Goal: Transaction & Acquisition: Book appointment/travel/reservation

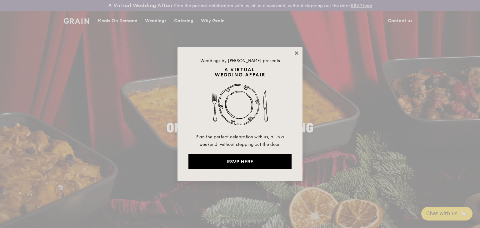
click at [296, 54] on icon at bounding box center [297, 53] width 6 height 6
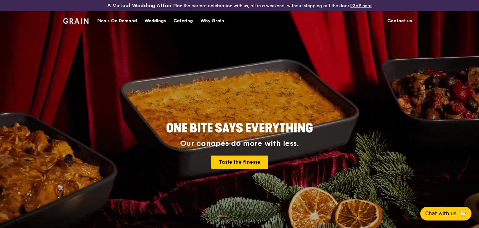
drag, startPoint x: 320, startPoint y: 72, endPoint x: 323, endPoint y: 58, distance: 14.1
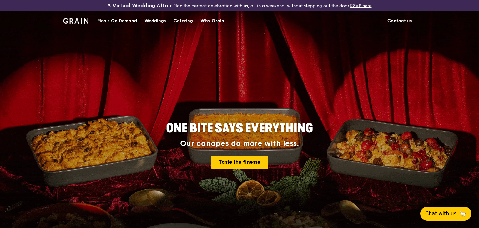
click at [323, 58] on div "ONE BITE SAYS EVERYTHING Our canapés do more with less. Taste the finesse" at bounding box center [239, 145] width 350 height 231
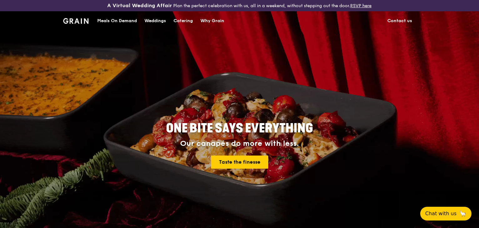
click at [182, 6] on div "A Virtual Wedding Affair Plan the perfect celebration with us, all in a weekend…" at bounding box center [239, 5] width 319 height 6
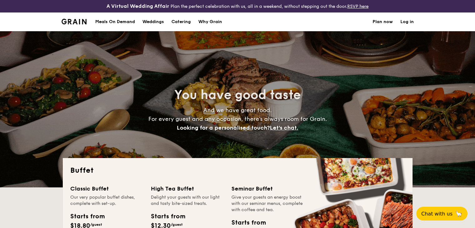
select select
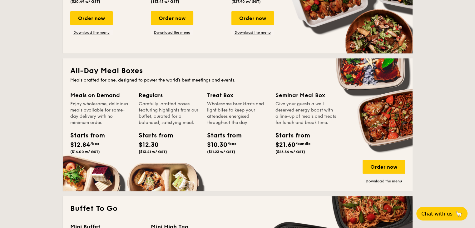
scroll to position [304, 0]
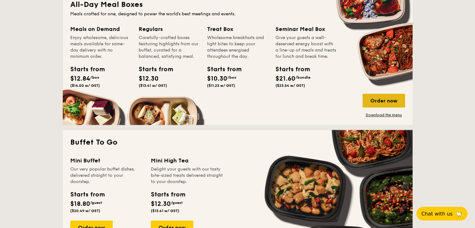
click at [394, 102] on div "Order now" at bounding box center [384, 101] width 42 height 14
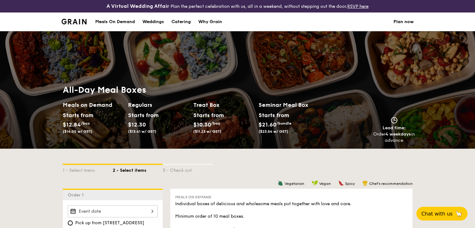
click at [31, 138] on div "All-Day Meal Boxes Meals on Demand Starts from $12.84 /box ($14.00 w/ GST) Regu…" at bounding box center [237, 113] width 475 height 69
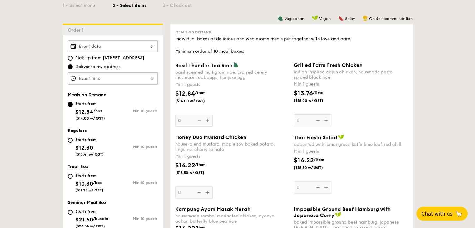
scroll to position [166, 0]
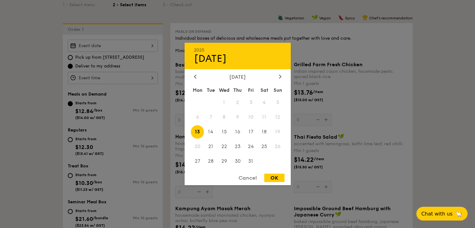
click at [129, 46] on div "2025 Oct [DATE] Tue Wed Thu Fri Sat Sun 1 2 3 4 5 6 7 8 9 10 11 12 13 14 15 16 …" at bounding box center [113, 46] width 90 height 12
click at [17, 90] on div at bounding box center [237, 114] width 475 height 228
click at [110, 45] on div "2025 Oct [DATE] Tue Wed Thu Fri Sat Sun 1 2 3 4 5 6 7 8 9 10 11 12 13 14 15 16 …" at bounding box center [113, 46] width 90 height 12
click at [207, 133] on span "14" at bounding box center [210, 131] width 13 height 13
click at [49, 102] on div at bounding box center [237, 114] width 475 height 228
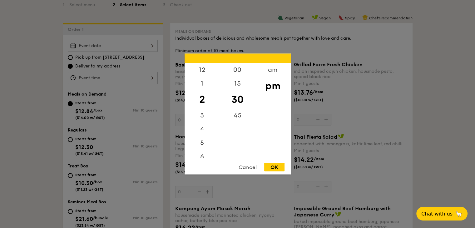
click at [103, 81] on div "12 1 2 3 4 5 6 7 8 9 10 11 00 15 30 45 am pm Cancel OK" at bounding box center [113, 78] width 90 height 12
click at [15, 107] on div at bounding box center [237, 114] width 475 height 228
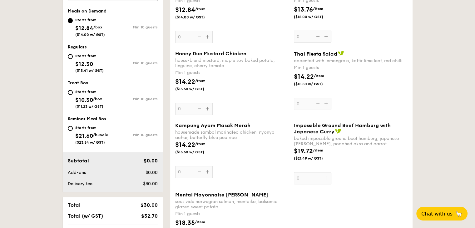
scroll to position [250, 0]
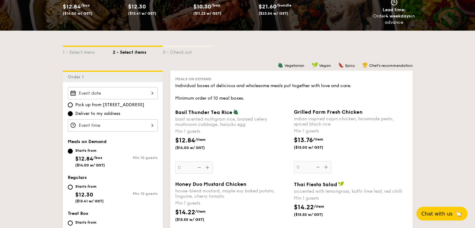
scroll to position [122, 0]
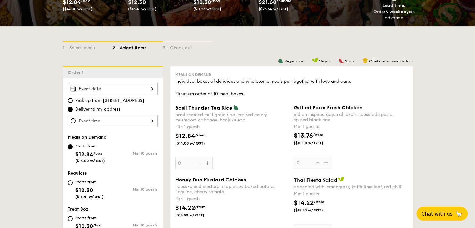
click at [90, 117] on div at bounding box center [113, 121] width 90 height 12
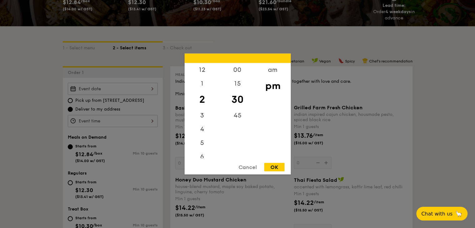
click at [36, 119] on div at bounding box center [237, 114] width 475 height 228
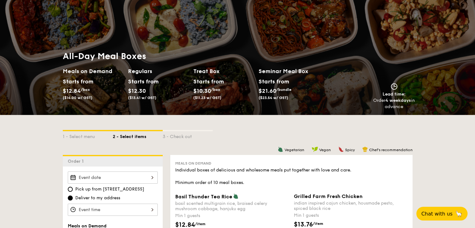
scroll to position [34, 0]
select select
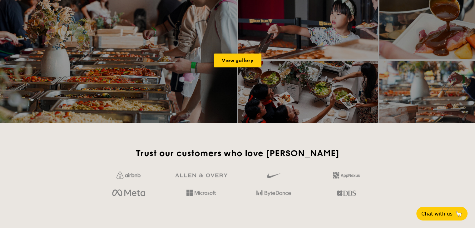
scroll to position [862, 0]
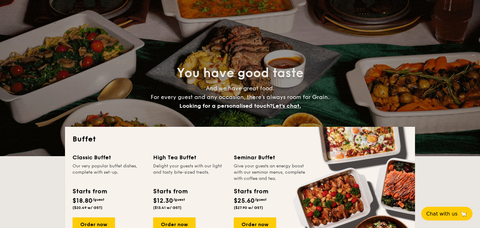
select select
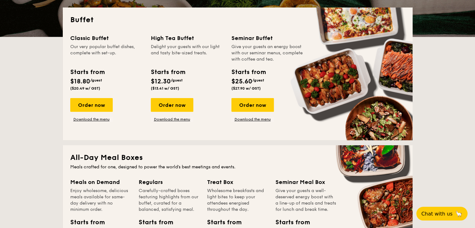
scroll to position [151, 0]
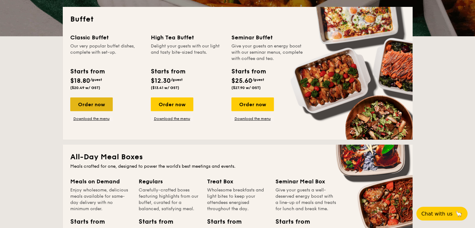
click at [96, 104] on div "Order now" at bounding box center [91, 104] width 42 height 14
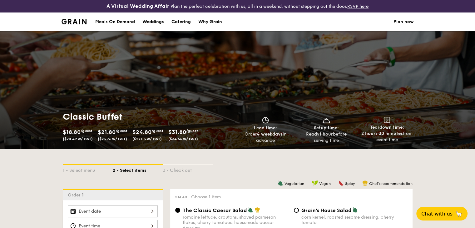
scroll to position [167, 0]
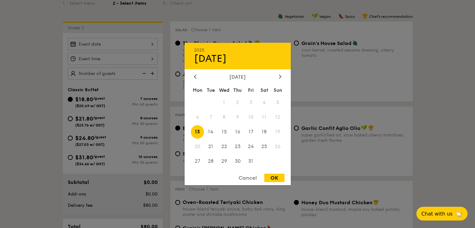
click at [122, 46] on div "2025 Oct [DATE] Tue Wed Thu Fri Sat Sun 1 2 3 4 5 6 7 8 9 10 11 12 13 14 15 16 …" at bounding box center [113, 44] width 90 height 12
click at [9, 61] on div at bounding box center [237, 114] width 475 height 228
click at [104, 47] on div "2025 Oct [DATE] Tue Wed Thu Fri Sat Sun 1 2 3 4 5 6 7 8 9 10 11 12 13 14 15 16 …" at bounding box center [113, 44] width 90 height 12
click at [107, 44] on div at bounding box center [237, 114] width 475 height 228
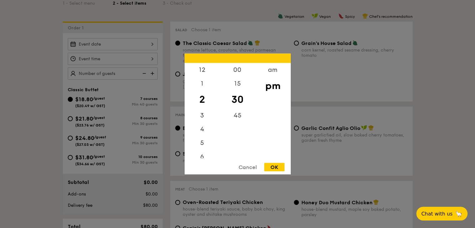
click at [112, 54] on div "12 1 2 3 4 5 6 7 8 9 10 11 00 15 30 45 am pm Cancel OK" at bounding box center [113, 59] width 90 height 12
click at [51, 78] on div at bounding box center [237, 114] width 475 height 228
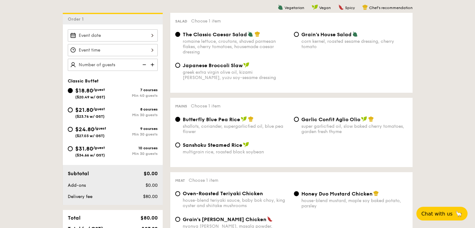
scroll to position [176, 0]
click at [98, 131] on div "$24.80 /guest ($27.03 w/ GST)" at bounding box center [90, 131] width 31 height 13
click at [73, 131] on input "$24.80 /guest ($27.03 w/ GST) 9 courses Min 30 guests" at bounding box center [70, 129] width 5 height 5
radio input "true"
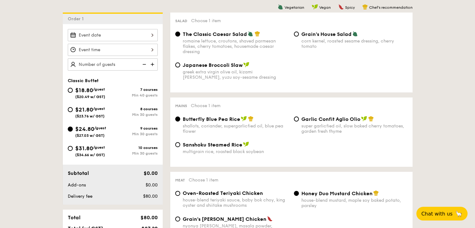
radio input "true"
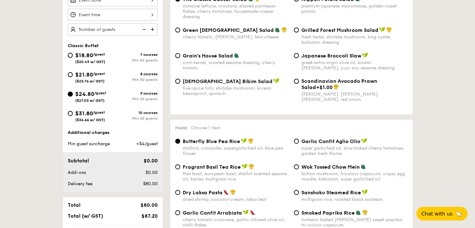
scroll to position [192, 0]
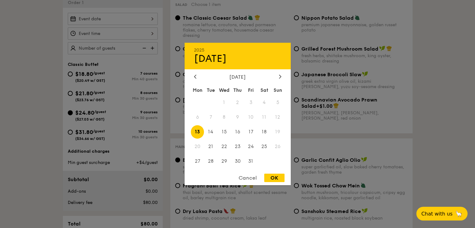
click at [136, 18] on div "2025 Oct [DATE] Tue Wed Thu Fri Sat Sun 1 2 3 4 5 6 7 8 9 10 11 12 13 14 15 16 …" at bounding box center [113, 19] width 90 height 12
click at [200, 134] on span "13" at bounding box center [197, 131] width 13 height 13
click at [280, 182] on div "OK" at bounding box center [274, 178] width 20 height 8
type input "Oct 13, 2025"
click at [142, 15] on div "Oct 13, 2025 2025 Oct 13 October 2025 Mon Tue Wed Thu Fri Sat Sun 1 2 3 4 5 6 7…" at bounding box center [113, 19] width 90 height 12
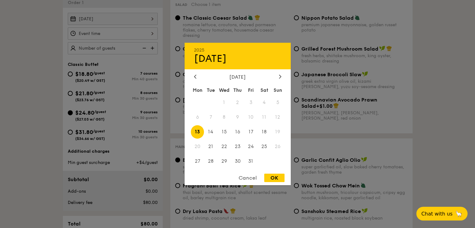
click at [249, 118] on span "10" at bounding box center [250, 117] width 13 height 13
click at [23, 81] on div at bounding box center [237, 114] width 475 height 228
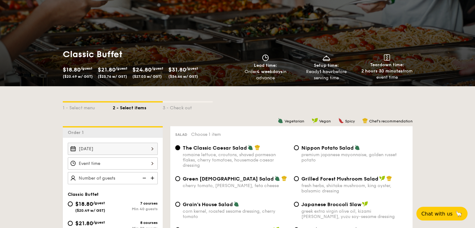
scroll to position [0, 0]
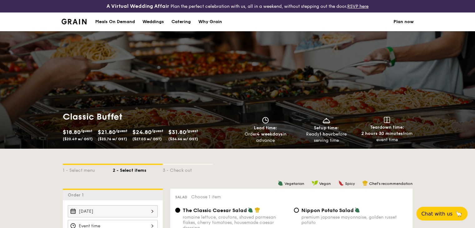
select select
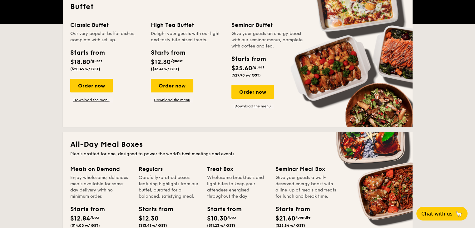
scroll to position [164, 0]
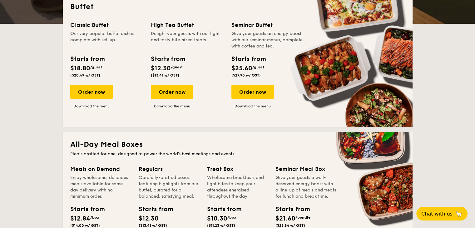
click at [144, 59] on div "Starts from $18.80 /guest ($20.49 w/ GST)" at bounding box center [107, 67] width 78 height 26
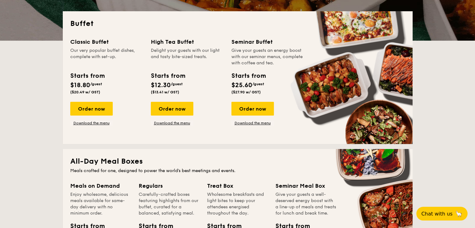
scroll to position [146, 0]
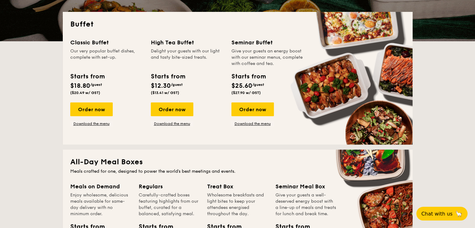
click at [145, 57] on div "Classic Buffet Our very popular buffet dishes, complete with set-up. Starts fro…" at bounding box center [110, 82] width 81 height 88
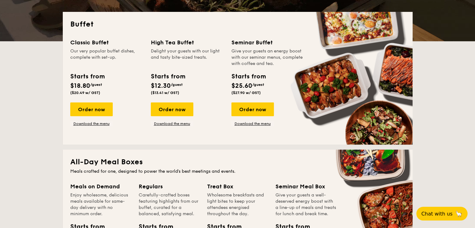
drag, startPoint x: 145, startPoint y: 49, endPoint x: 143, endPoint y: 53, distance: 4.2
click at [143, 53] on div "Classic Buffet Our very popular buffet dishes, complete with set-up. Starts fro…" at bounding box center [110, 82] width 81 height 88
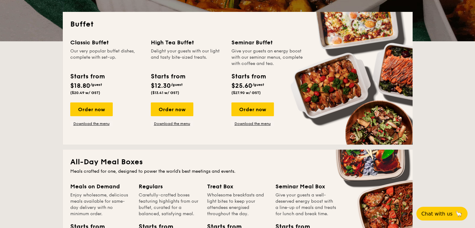
click at [143, 53] on div "Classic Buffet Our very popular buffet dishes, complete with set-up. Starts fro…" at bounding box center [110, 82] width 81 height 88
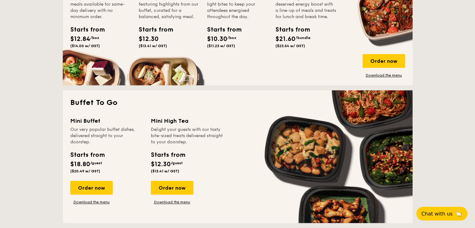
scroll to position [341, 0]
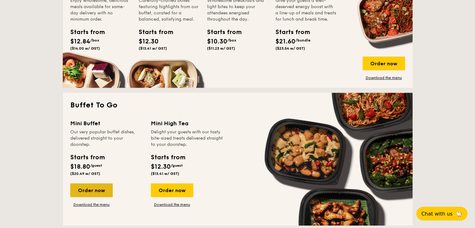
click at [104, 188] on div "Order now" at bounding box center [91, 190] width 42 height 14
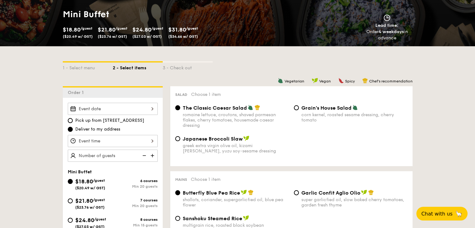
scroll to position [176, 0]
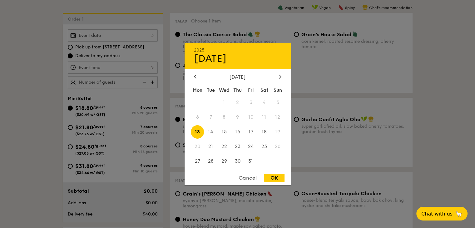
click at [129, 32] on div "2025 Oct [DATE] Tue Wed Thu Fri Sat Sun 1 2 3 4 5 6 7 8 9 10 11 12 13 14 15 16 …" at bounding box center [113, 35] width 90 height 12
click at [5, 75] on div at bounding box center [237, 114] width 475 height 228
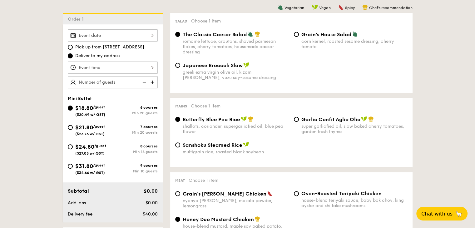
select select
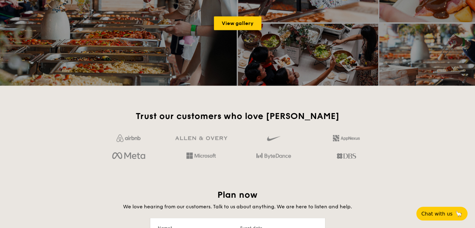
scroll to position [899, 0]
